Goal: Task Accomplishment & Management: Complete application form

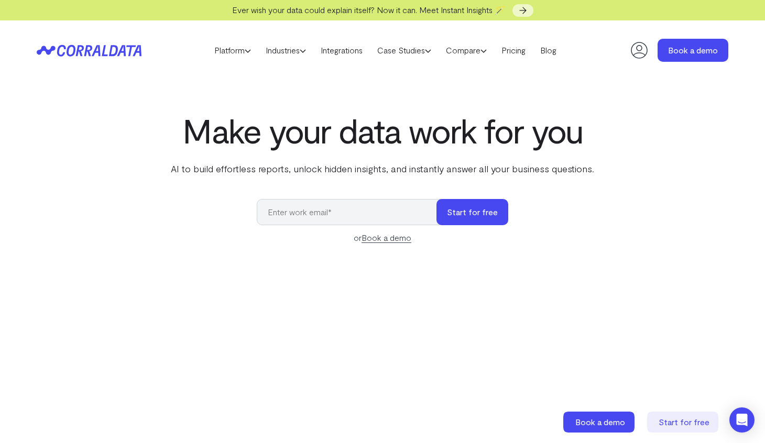
click at [376, 209] on input "email" at bounding box center [352, 212] width 190 height 26
type input "c"
type input "[PERSON_NAME][EMAIL_ADDRESS][DOMAIN_NAME]"
click at [437, 199] on button "Start for free" at bounding box center [473, 212] width 72 height 26
click at [470, 219] on button "Start for free" at bounding box center [473, 212] width 72 height 26
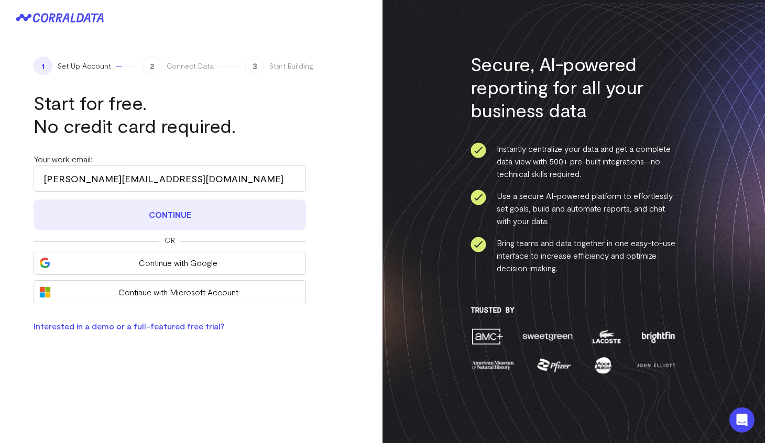
click at [199, 221] on button "Continue" at bounding box center [170, 215] width 273 height 30
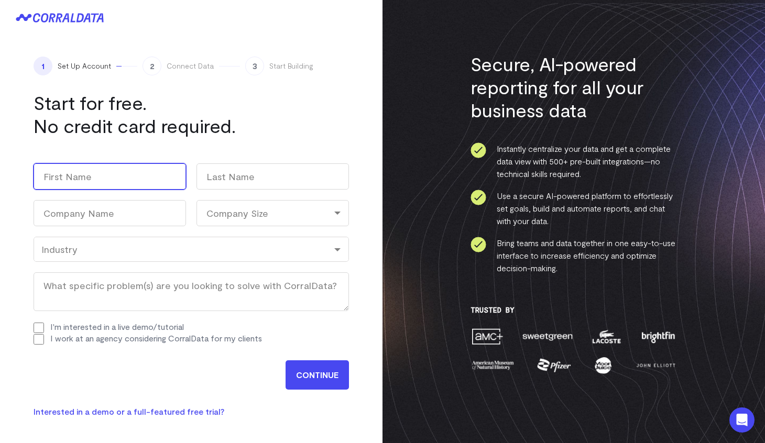
click at [156, 183] on input "First" at bounding box center [110, 177] width 153 height 26
type input "Chloe"
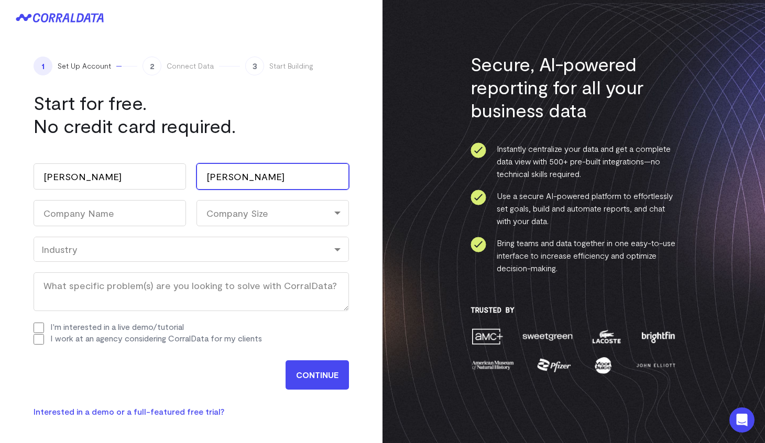
type input "Moody"
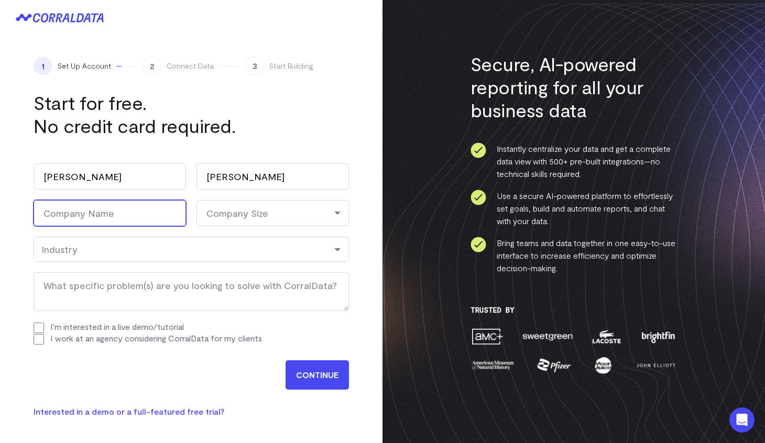
click at [152, 216] on input "Company Name (Required)" at bounding box center [110, 213] width 153 height 26
type input "The QA Commons"
click at [245, 218] on div "Company Size" at bounding box center [273, 213] width 153 height 26
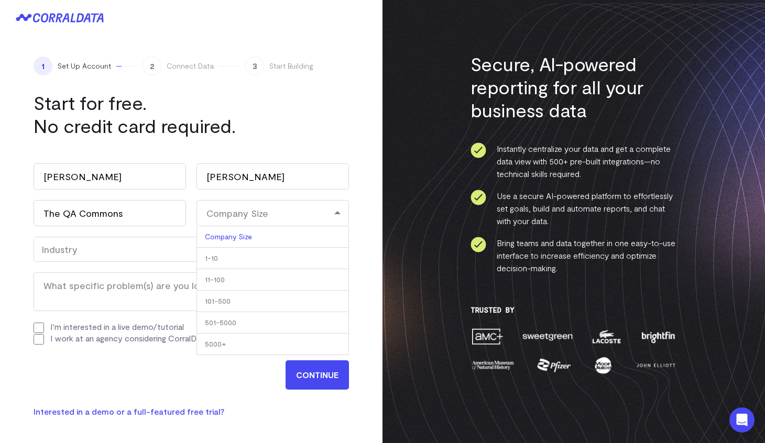
click at [245, 288] on li "11-100" at bounding box center [273, 279] width 153 height 21
select select "11-100"
click at [107, 251] on div "Industry" at bounding box center [191, 250] width 300 height 12
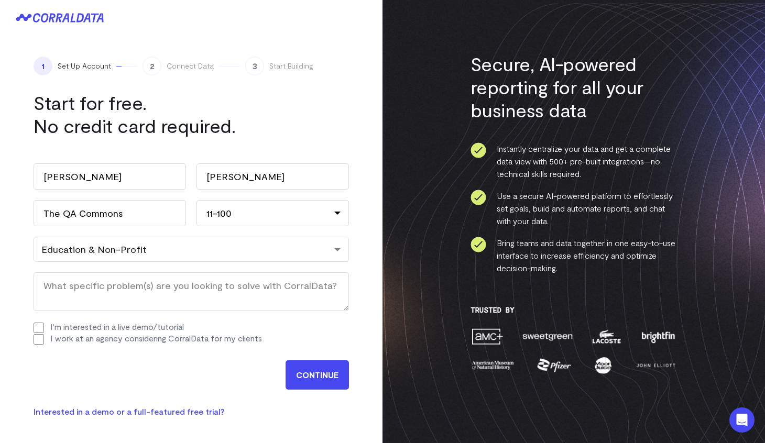
click at [312, 371] on input "CONTINUE" at bounding box center [317, 375] width 63 height 29
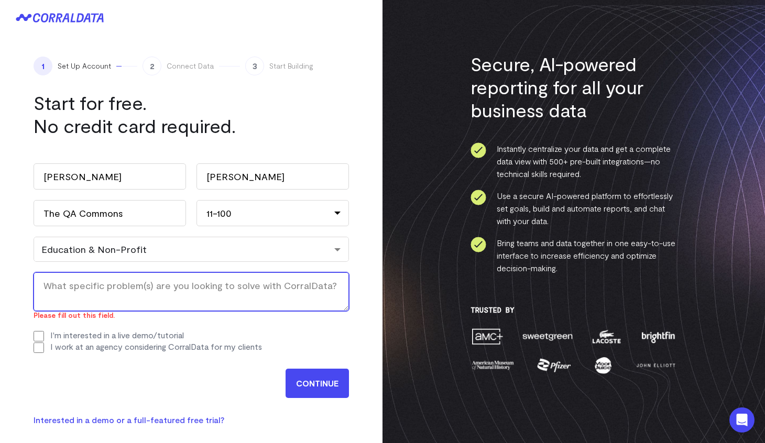
click at [169, 289] on textarea "What specific problem(s) are you looking to solve with CorralData? (Required)" at bounding box center [192, 292] width 316 height 39
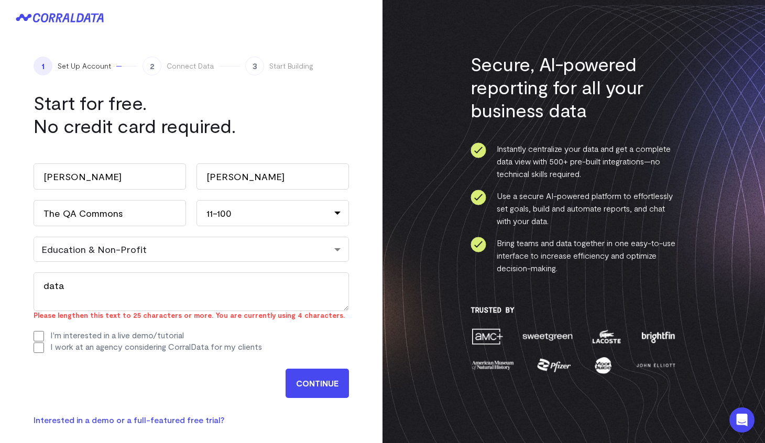
click at [311, 377] on input "CONTINUE" at bounding box center [317, 383] width 63 height 29
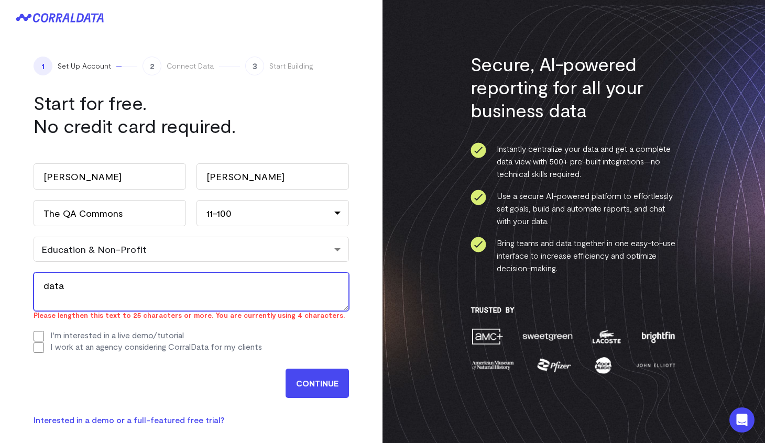
click at [159, 286] on textarea "data" at bounding box center [192, 292] width 316 height 39
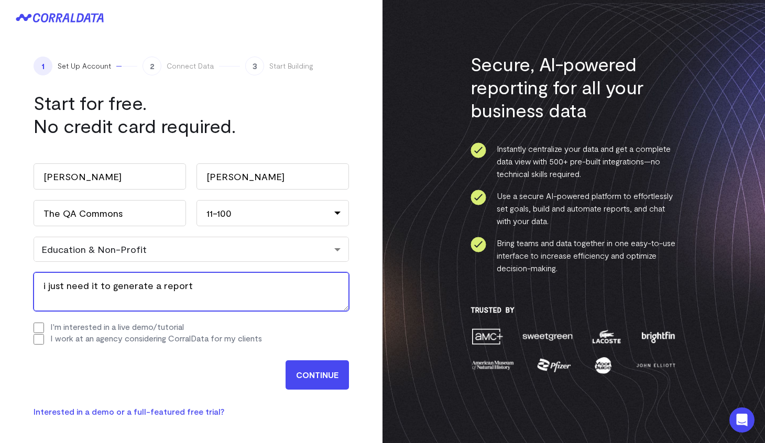
type textarea "i just need it to generate a report"
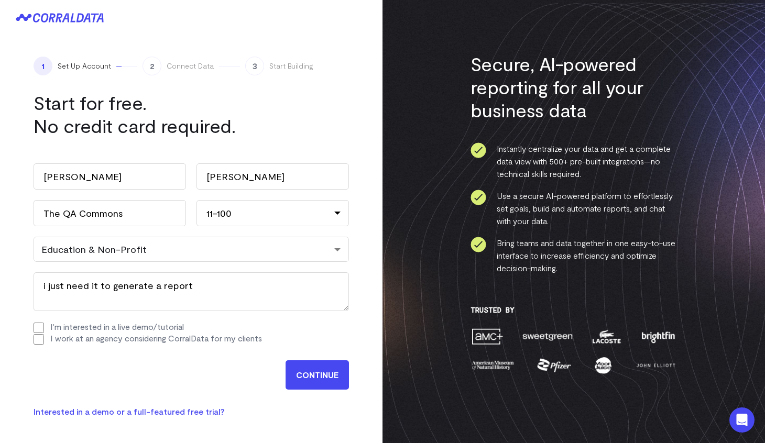
click at [314, 357] on div "CONTINUE" at bounding box center [192, 372] width 316 height 35
click at [319, 367] on input "CONTINUE" at bounding box center [317, 375] width 63 height 29
